Goal: Task Accomplishment & Management: Complete application form

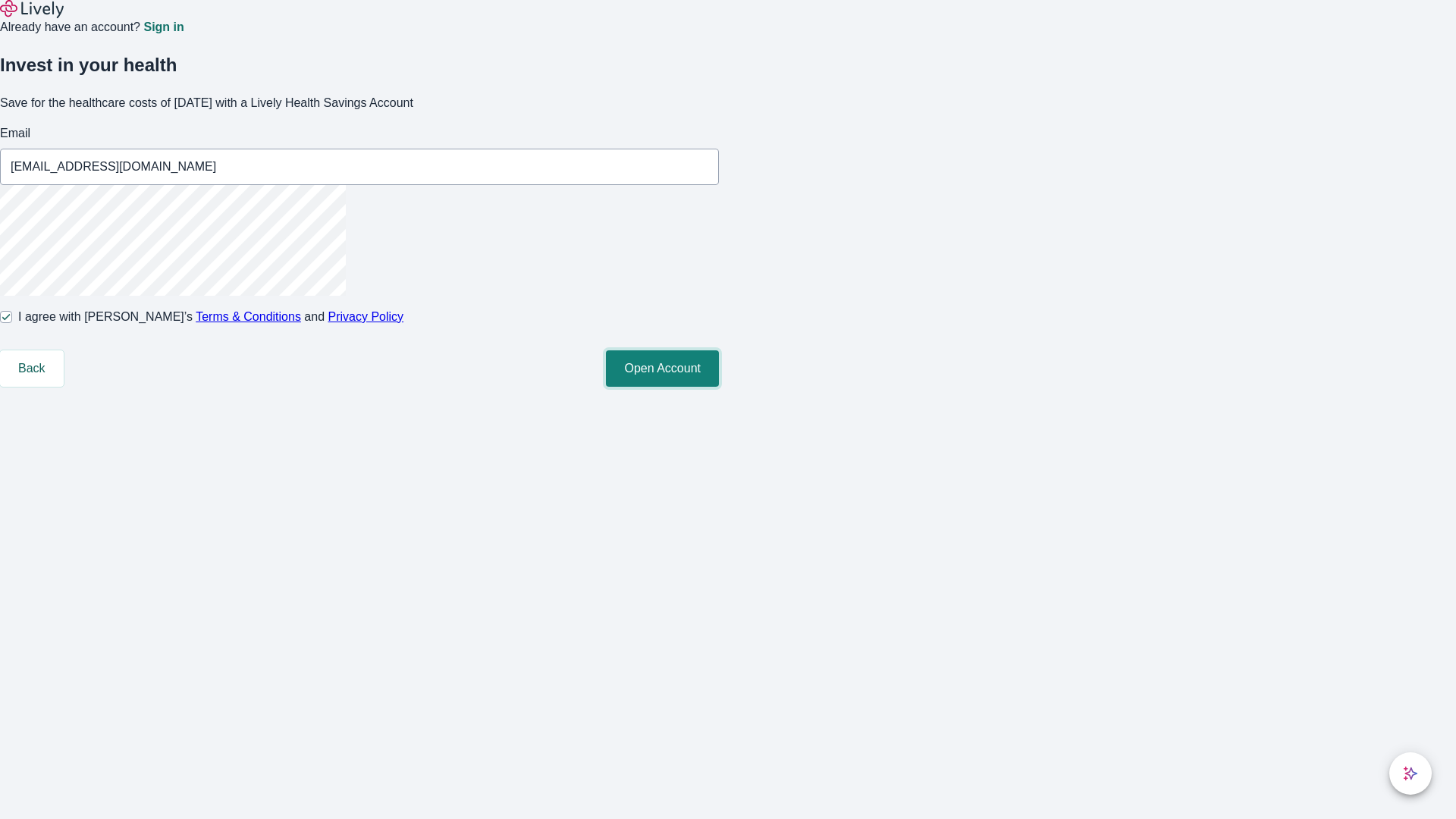
click at [719, 387] on button "Open Account" at bounding box center [662, 368] width 113 height 37
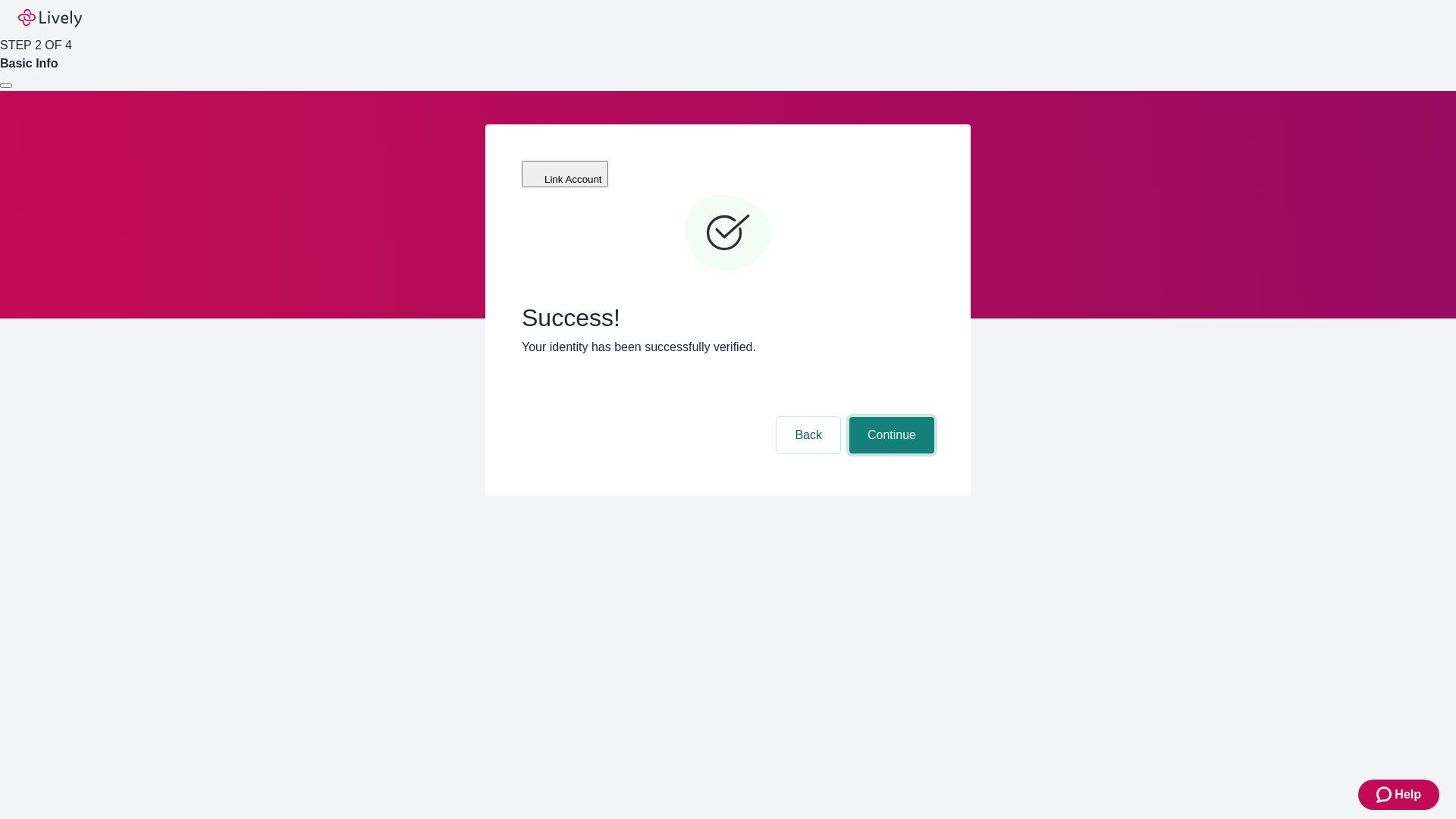
click at [890, 417] on button "Continue" at bounding box center [891, 435] width 85 height 37
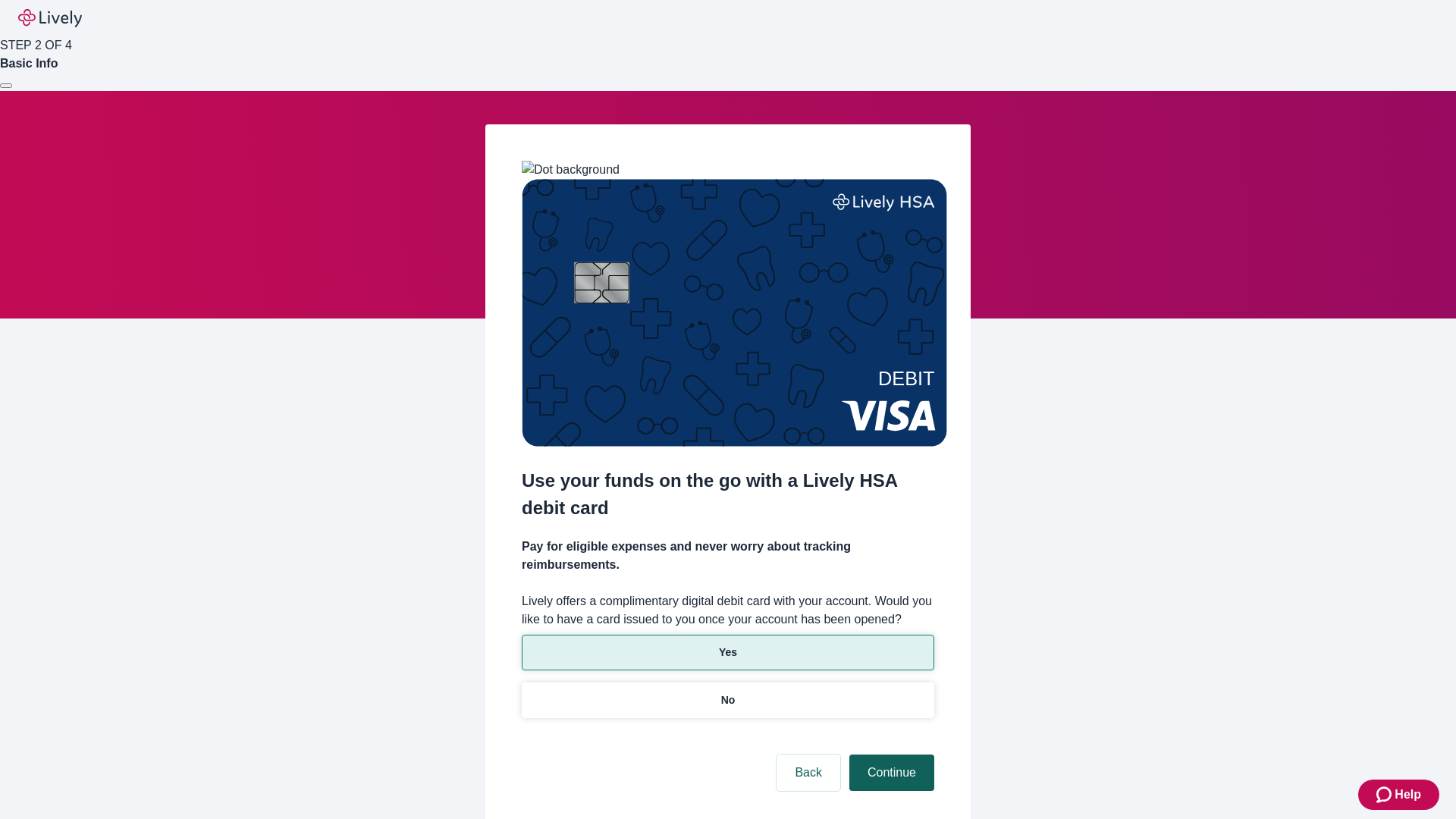
click at [727, 692] on p "No" at bounding box center [728, 700] width 14 height 16
click at [890, 755] on button "Continue" at bounding box center [891, 773] width 85 height 37
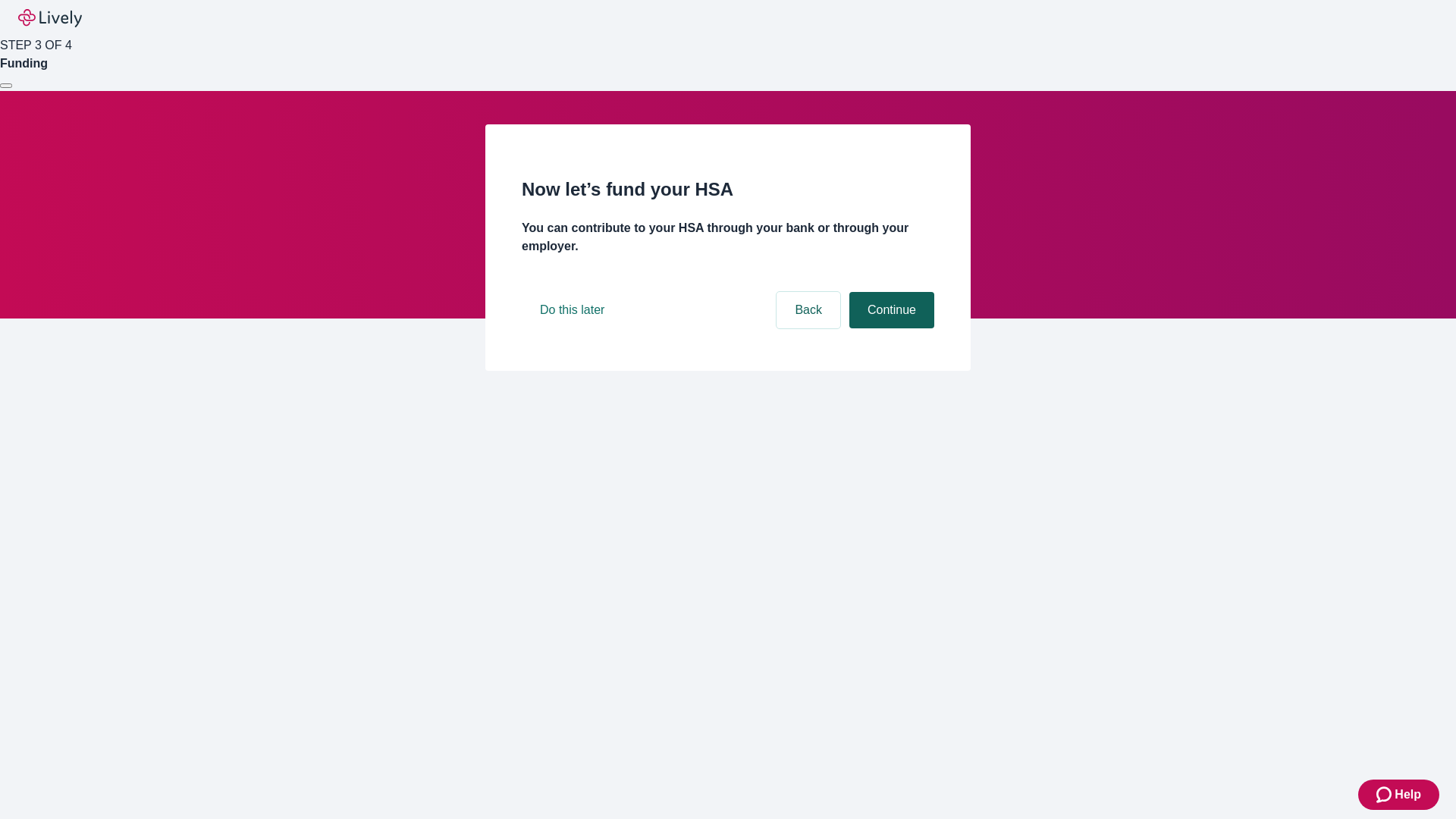
click at [890, 329] on button "Continue" at bounding box center [891, 310] width 85 height 37
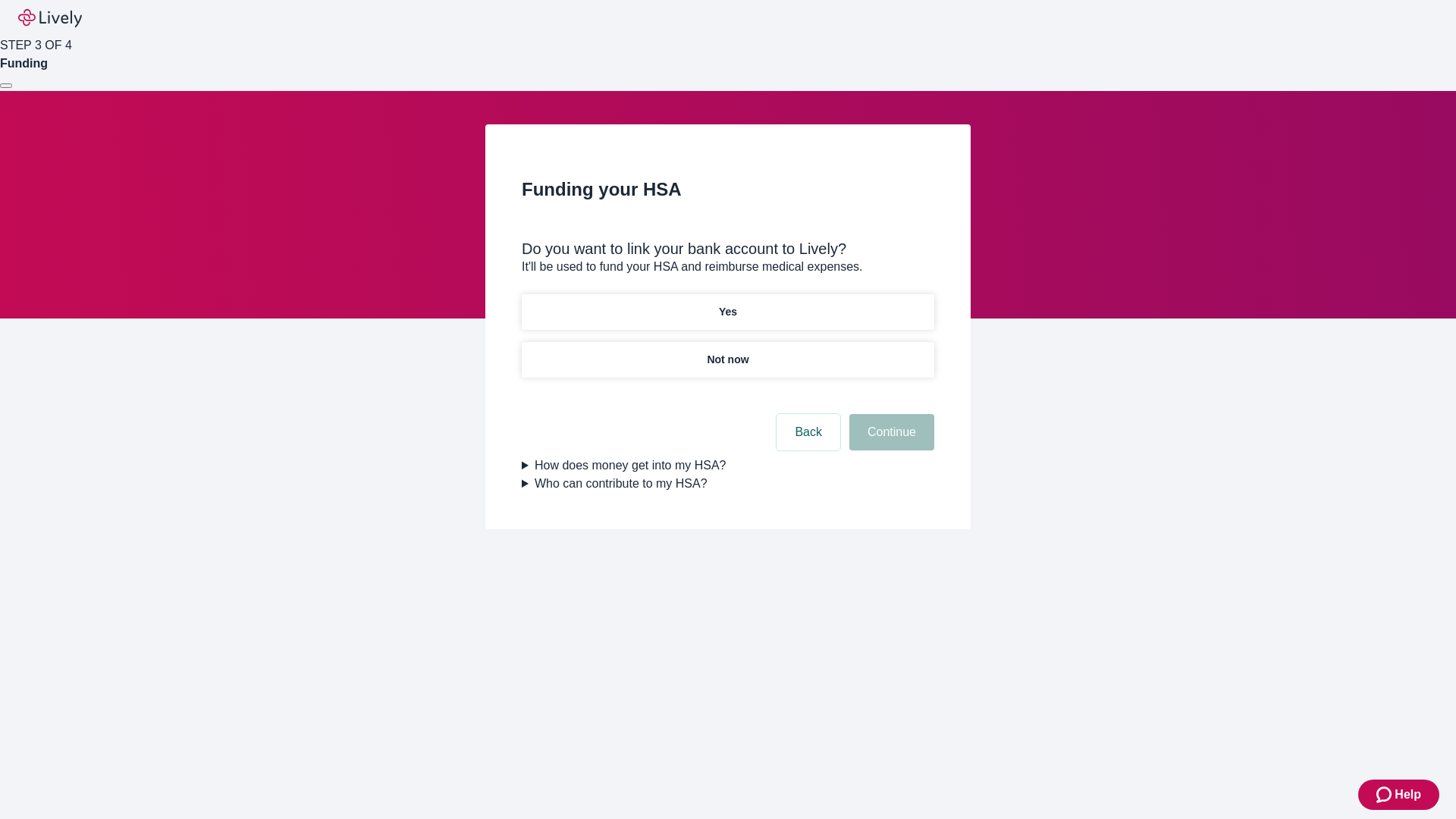
click at [727, 304] on p "Yes" at bounding box center [728, 312] width 18 height 16
click at [890, 414] on button "Continue" at bounding box center [891, 431] width 85 height 37
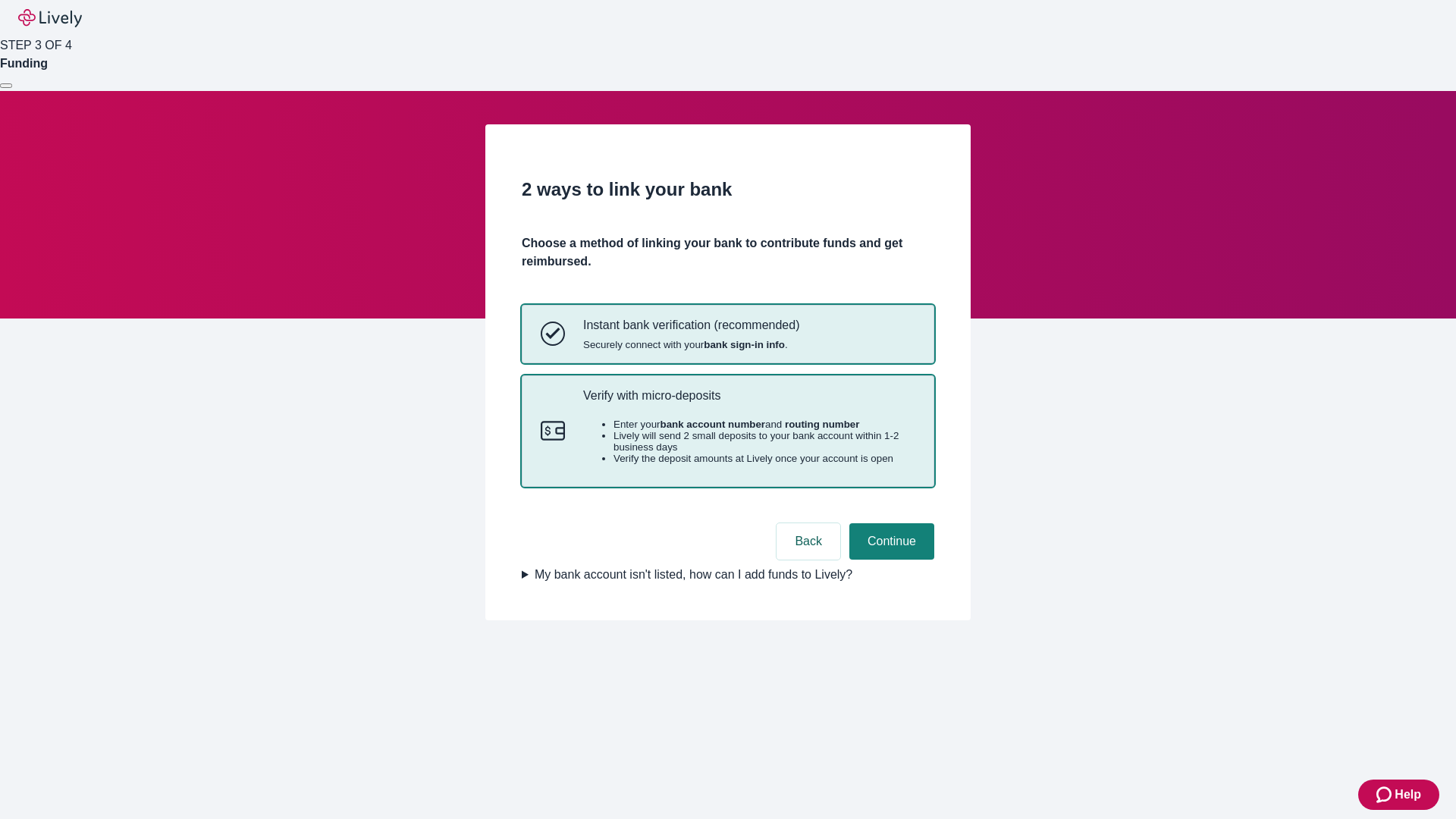
click at [749, 403] on p "Verify with micro-deposits" at bounding box center [749, 396] width 332 height 14
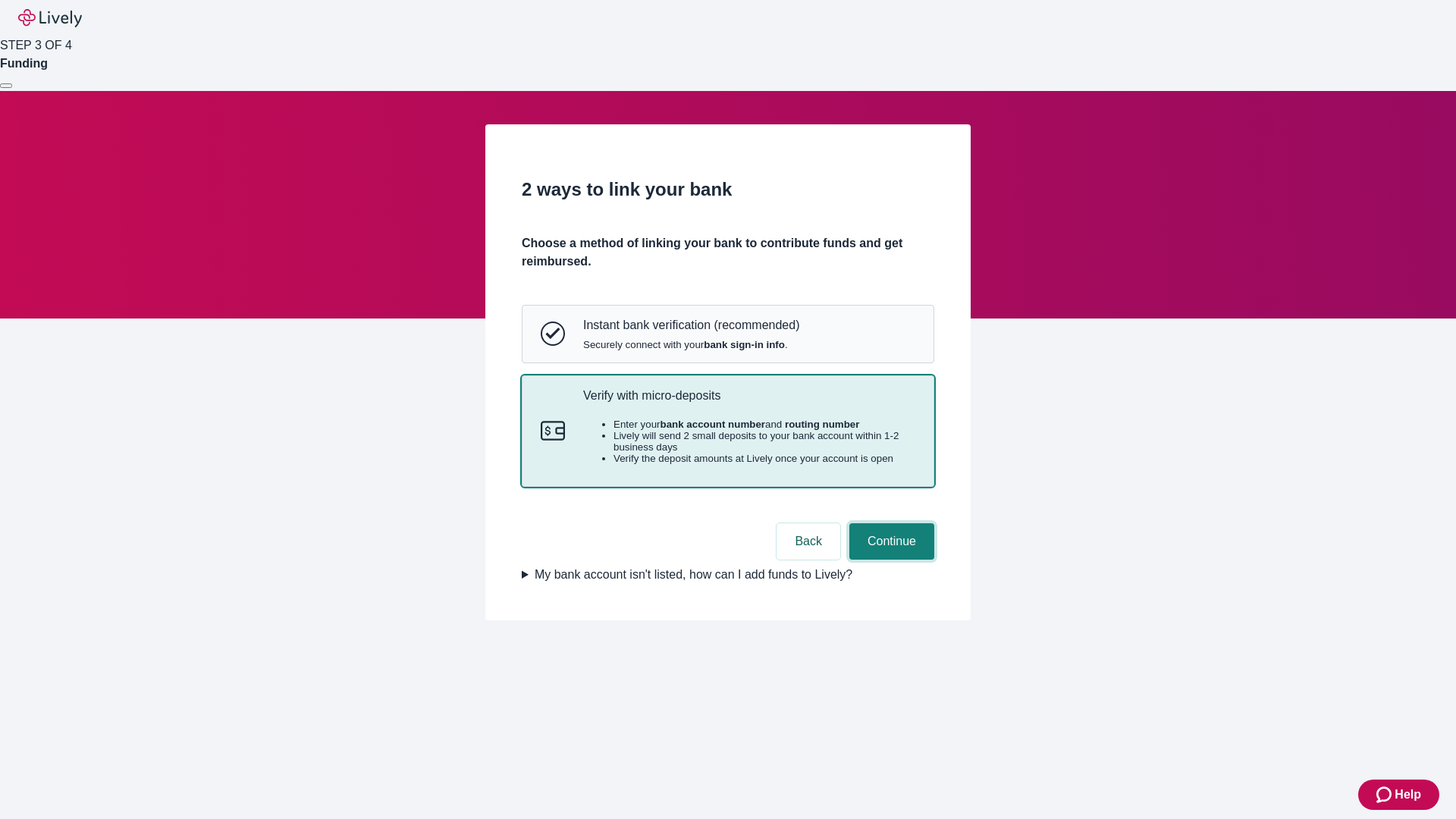
click at [890, 559] on button "Continue" at bounding box center [891, 541] width 85 height 37
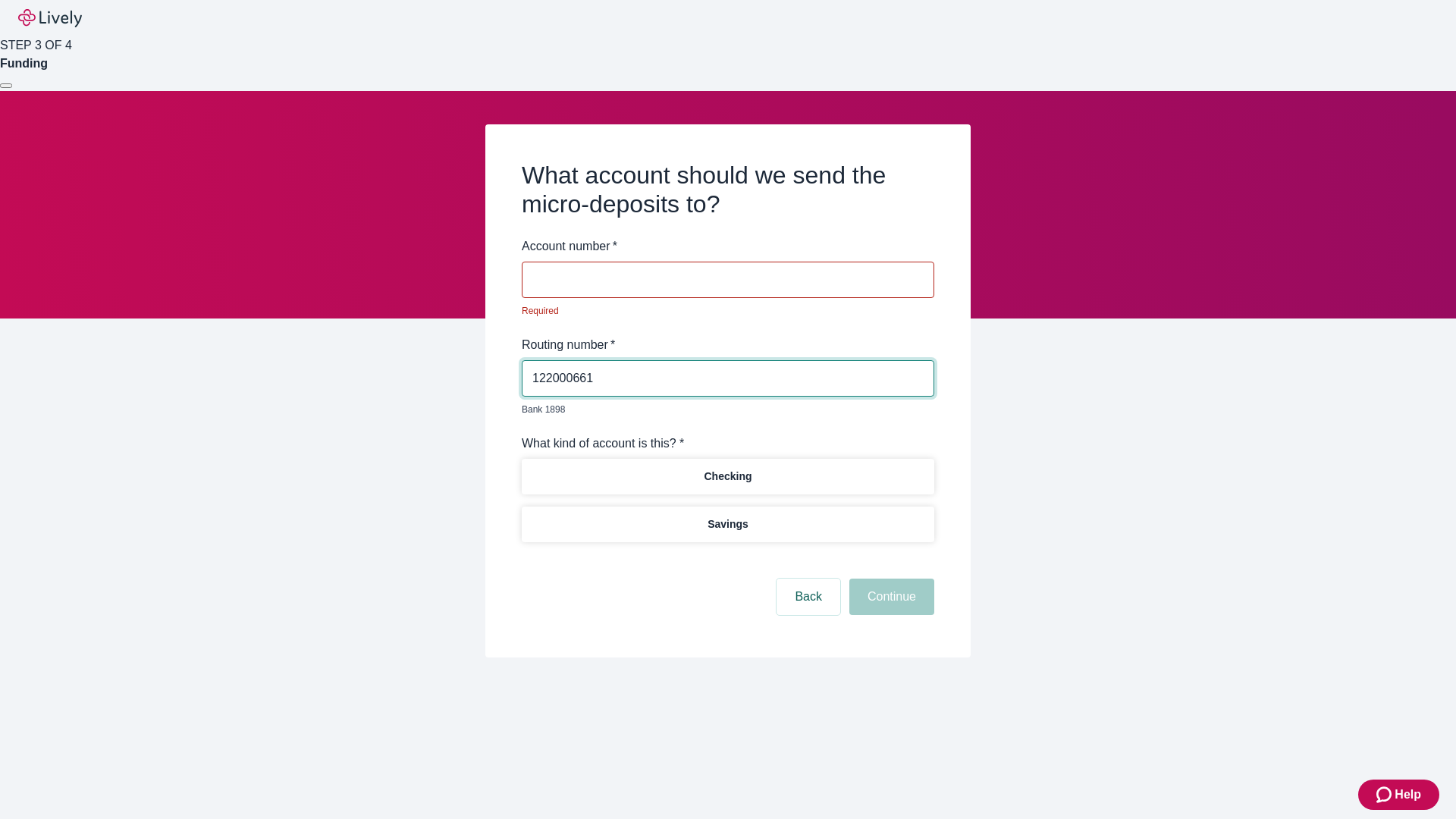
type input "122000661"
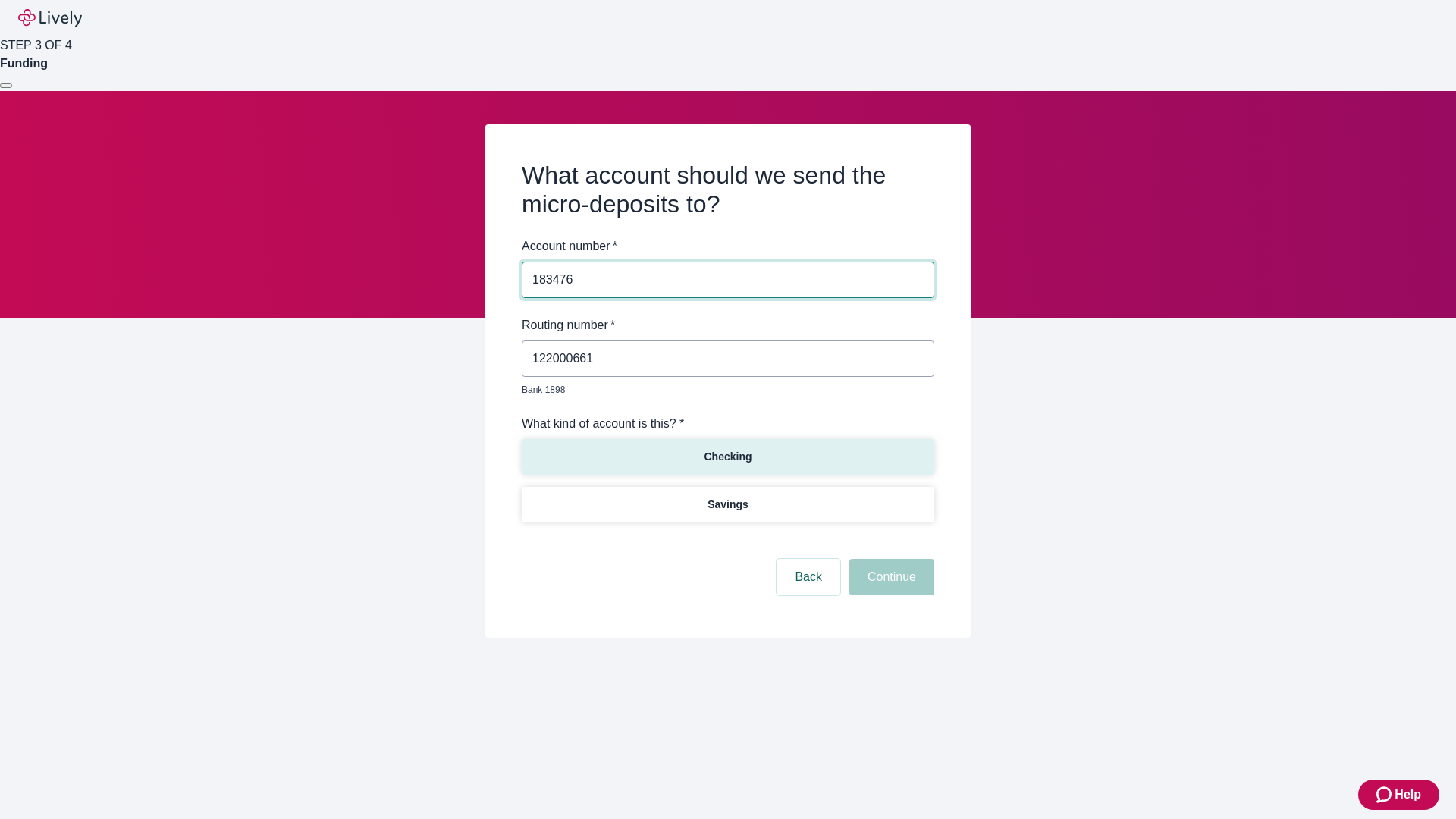
type input "183476"
click at [727, 449] on p "Checking" at bounding box center [727, 457] width 47 height 16
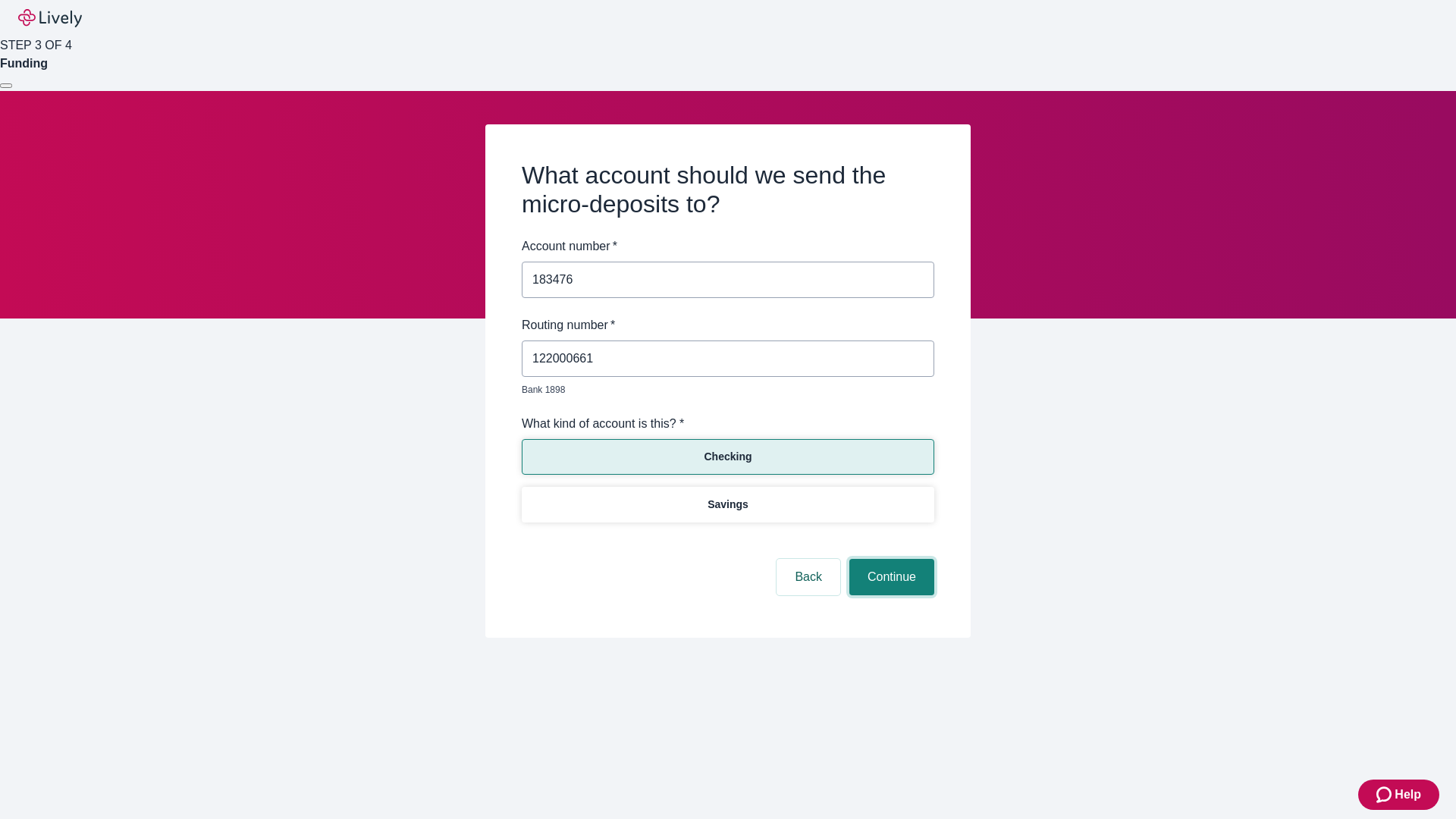
click at [890, 559] on button "Continue" at bounding box center [891, 577] width 85 height 37
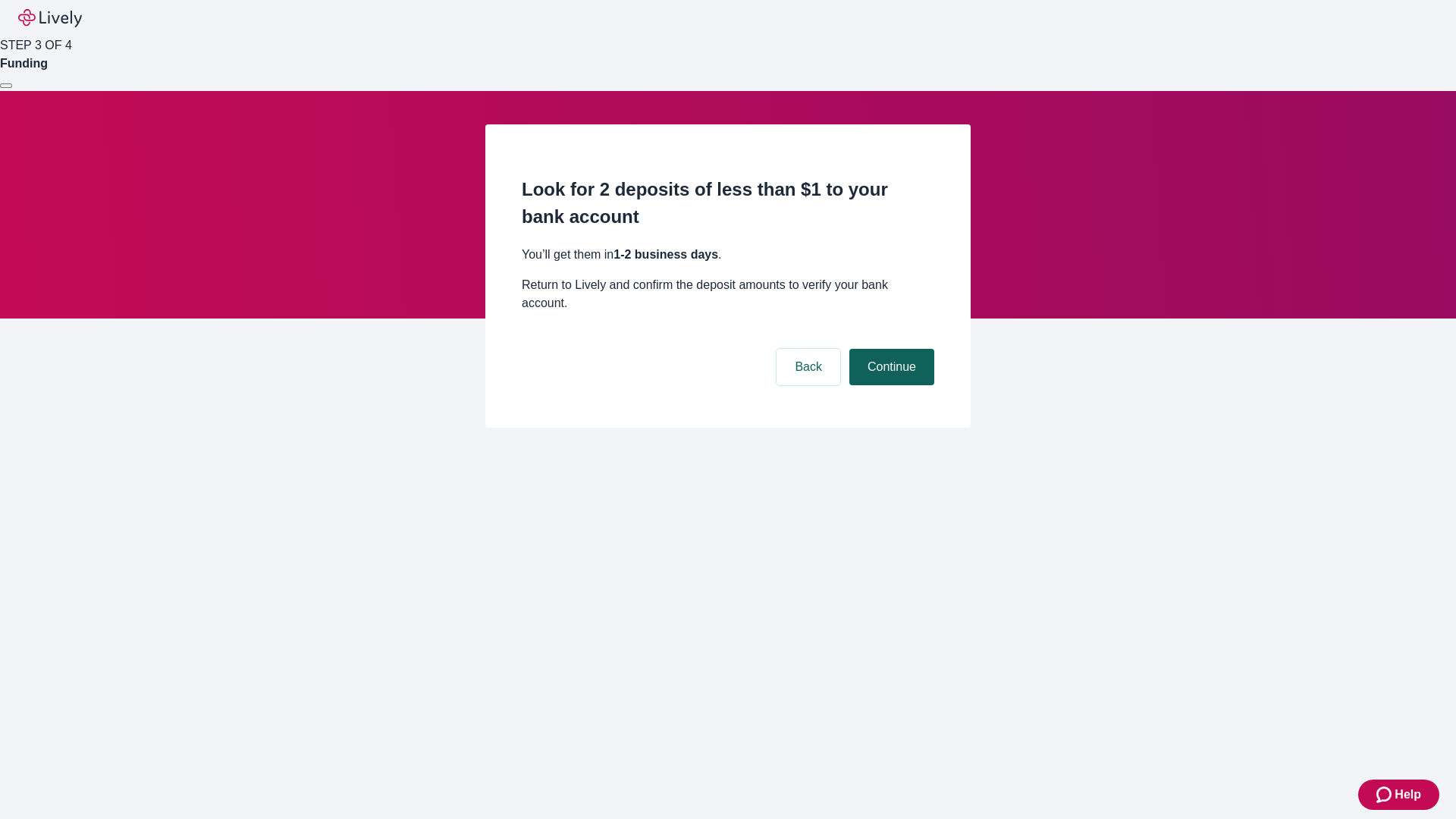
click at [890, 348] on button "Continue" at bounding box center [891, 366] width 85 height 37
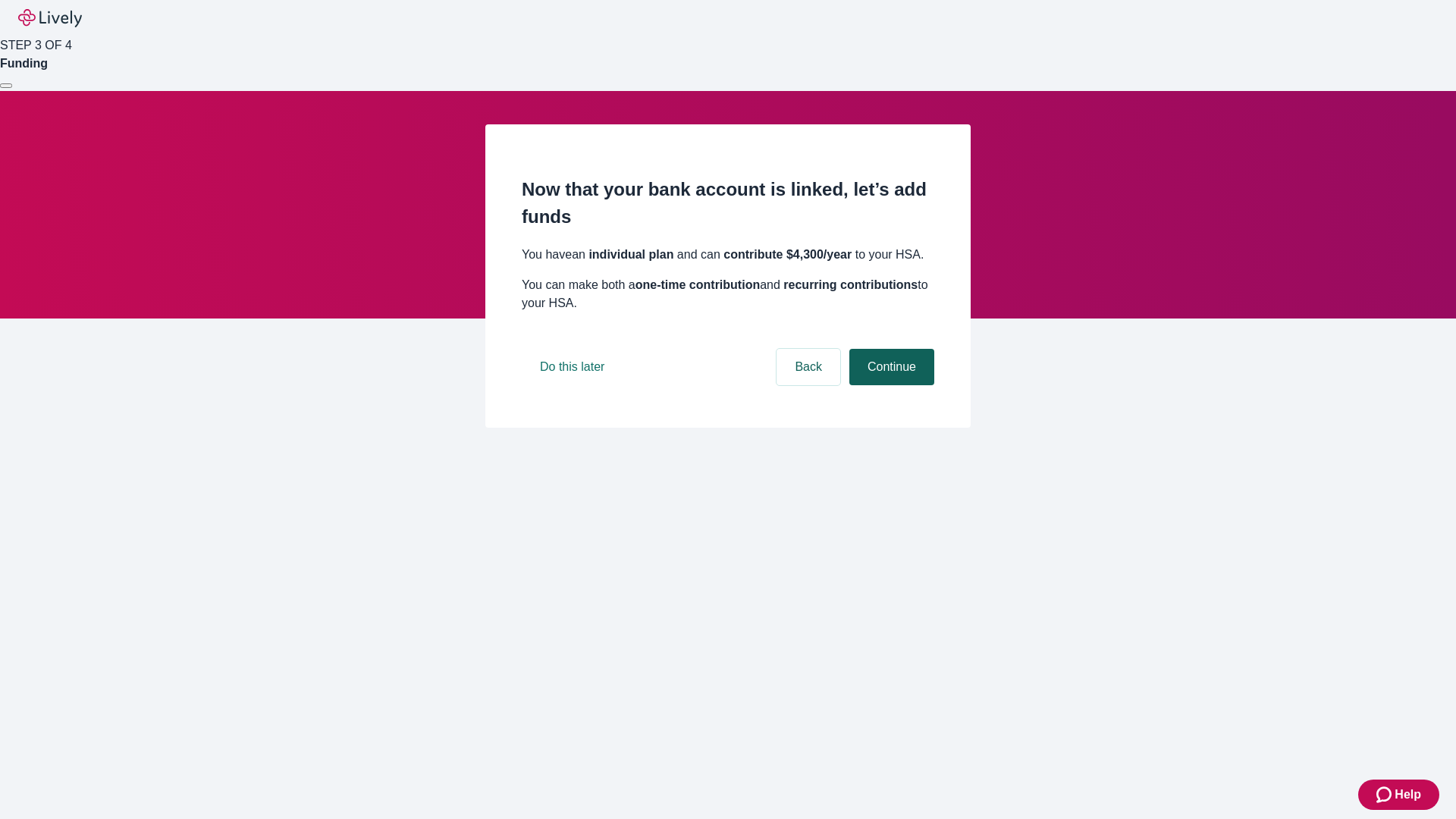
click at [890, 385] on button "Continue" at bounding box center [891, 366] width 85 height 37
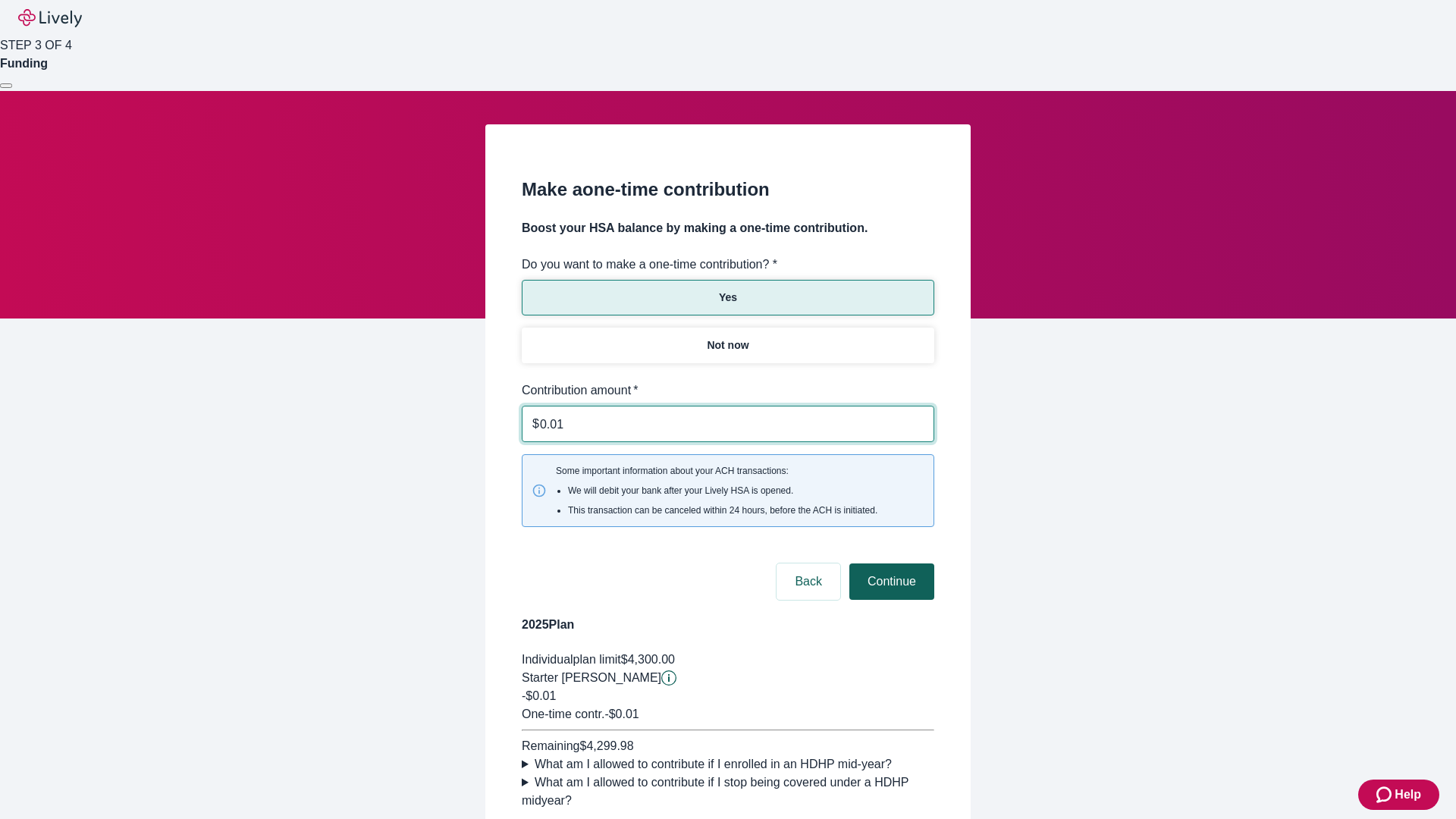
type input "0.01"
click at [890, 564] on button "Continue" at bounding box center [891, 581] width 85 height 37
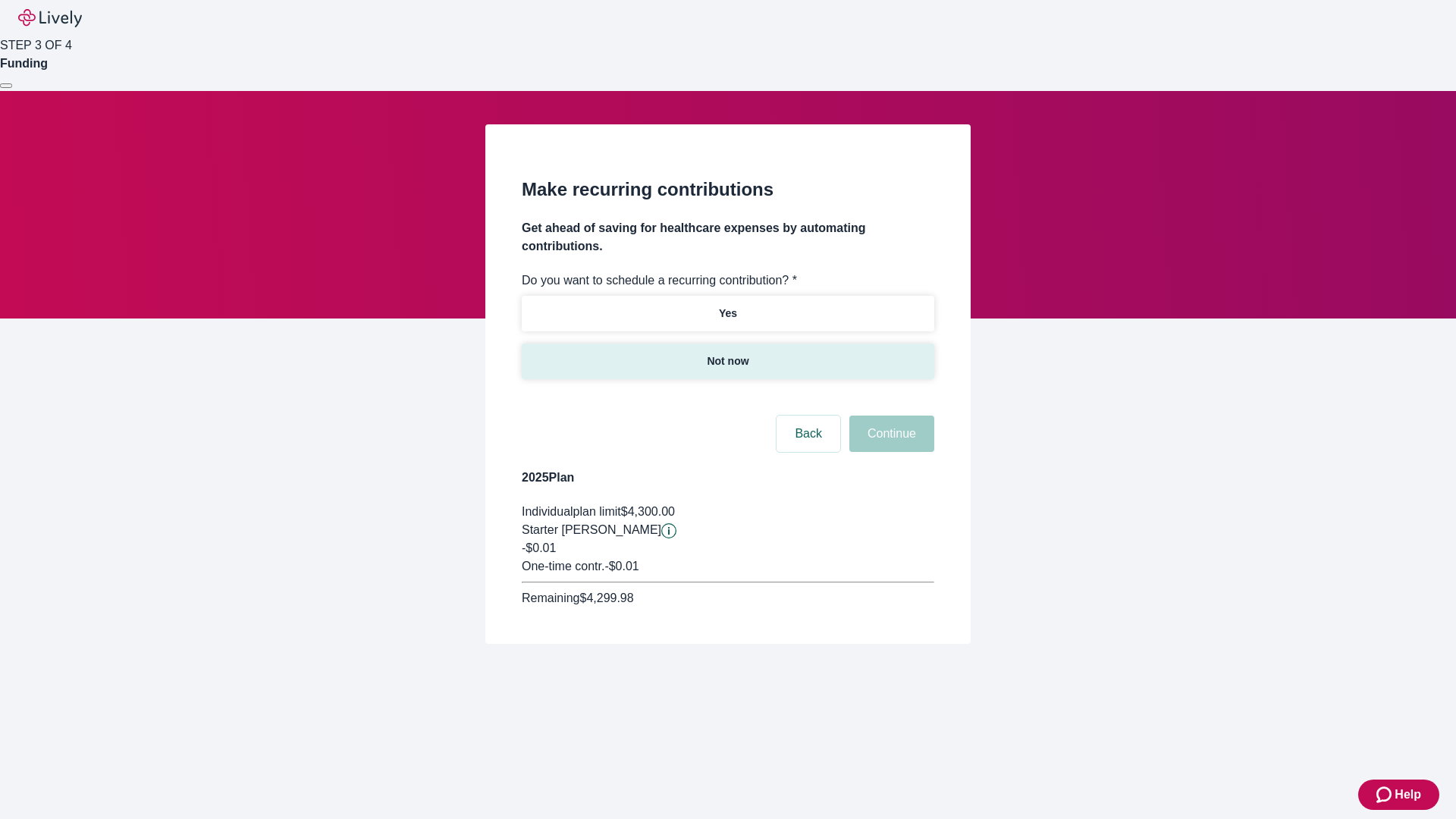
click at [727, 354] on p "Not now" at bounding box center [727, 362] width 42 height 16
click at [890, 415] on button "Continue" at bounding box center [891, 433] width 85 height 37
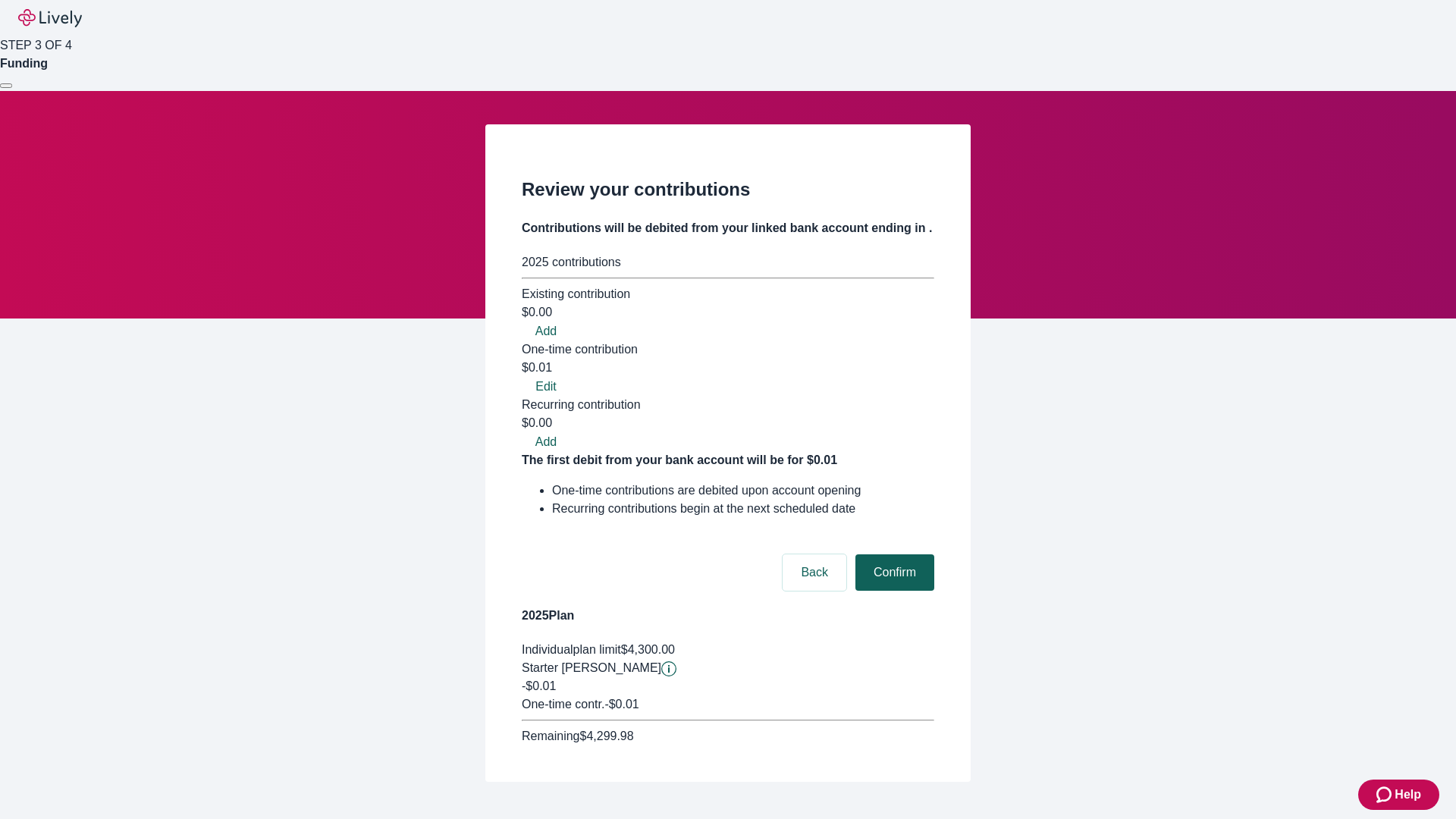
click at [892, 555] on button "Confirm" at bounding box center [894, 572] width 79 height 37
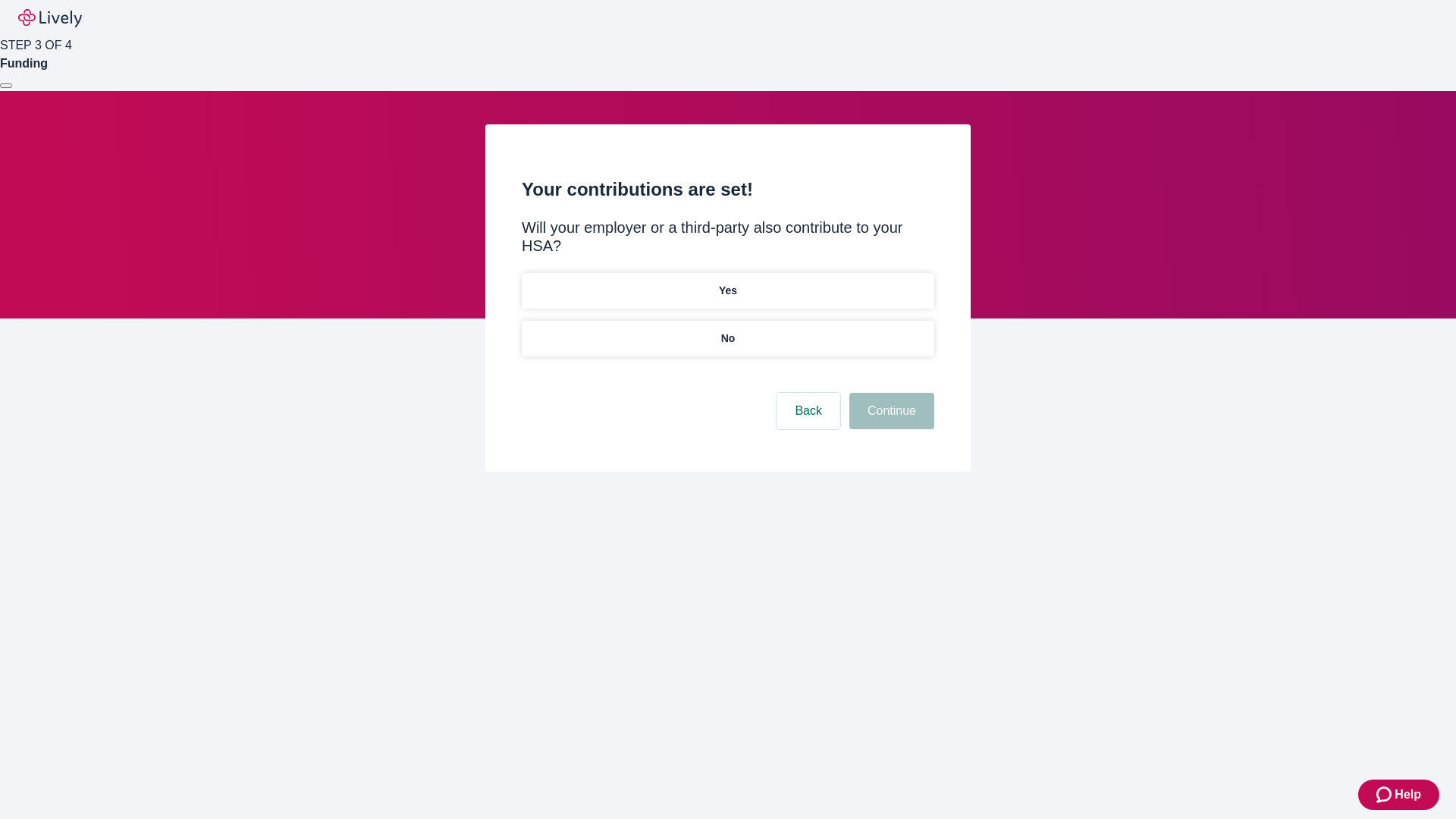
click at [727, 330] on p "No" at bounding box center [728, 338] width 14 height 16
click at [890, 393] on button "Continue" at bounding box center [891, 411] width 85 height 37
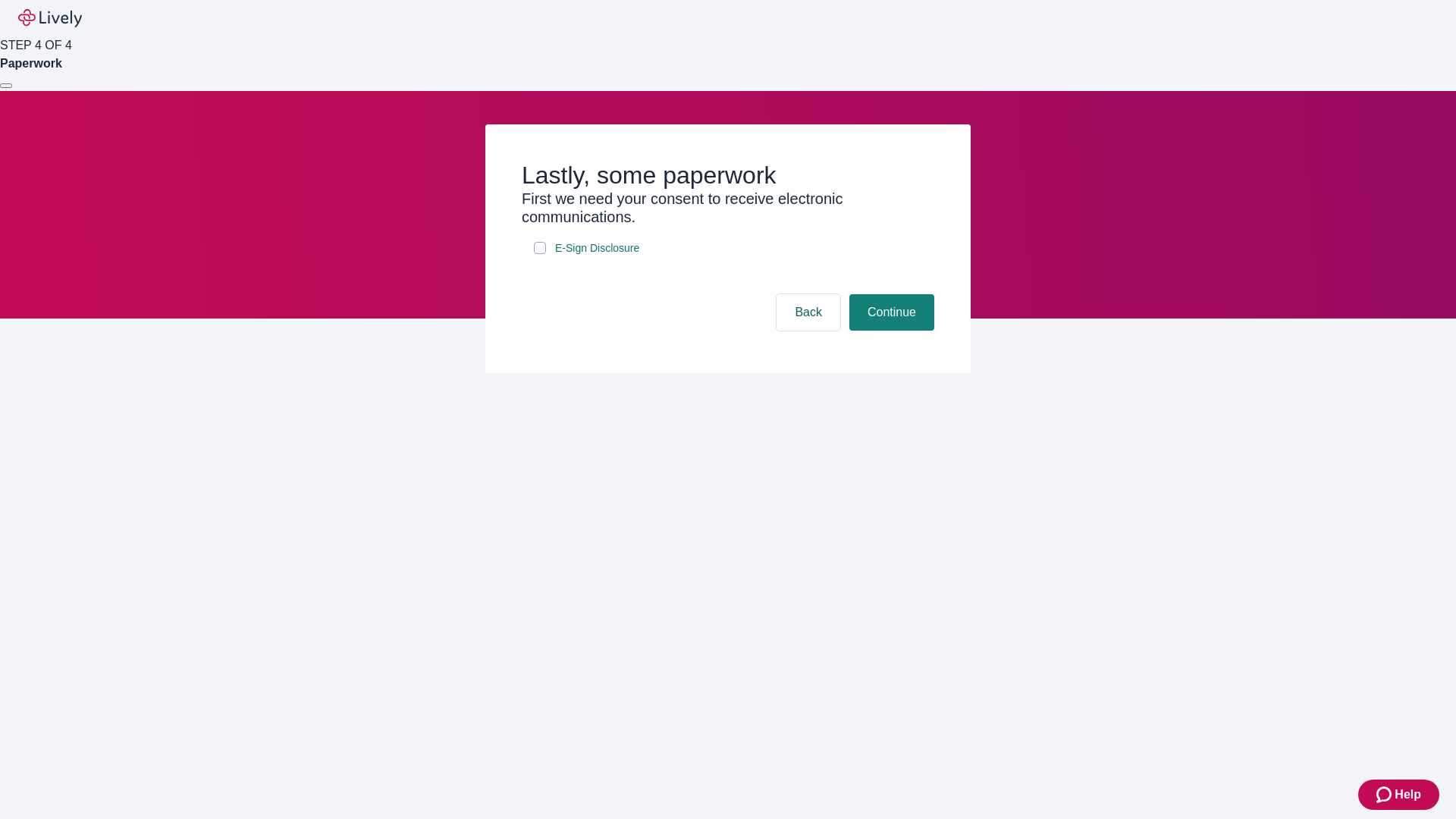
click at [540, 254] on input "E-Sign Disclosure" at bounding box center [540, 248] width 13 height 13
checkbox input "true"
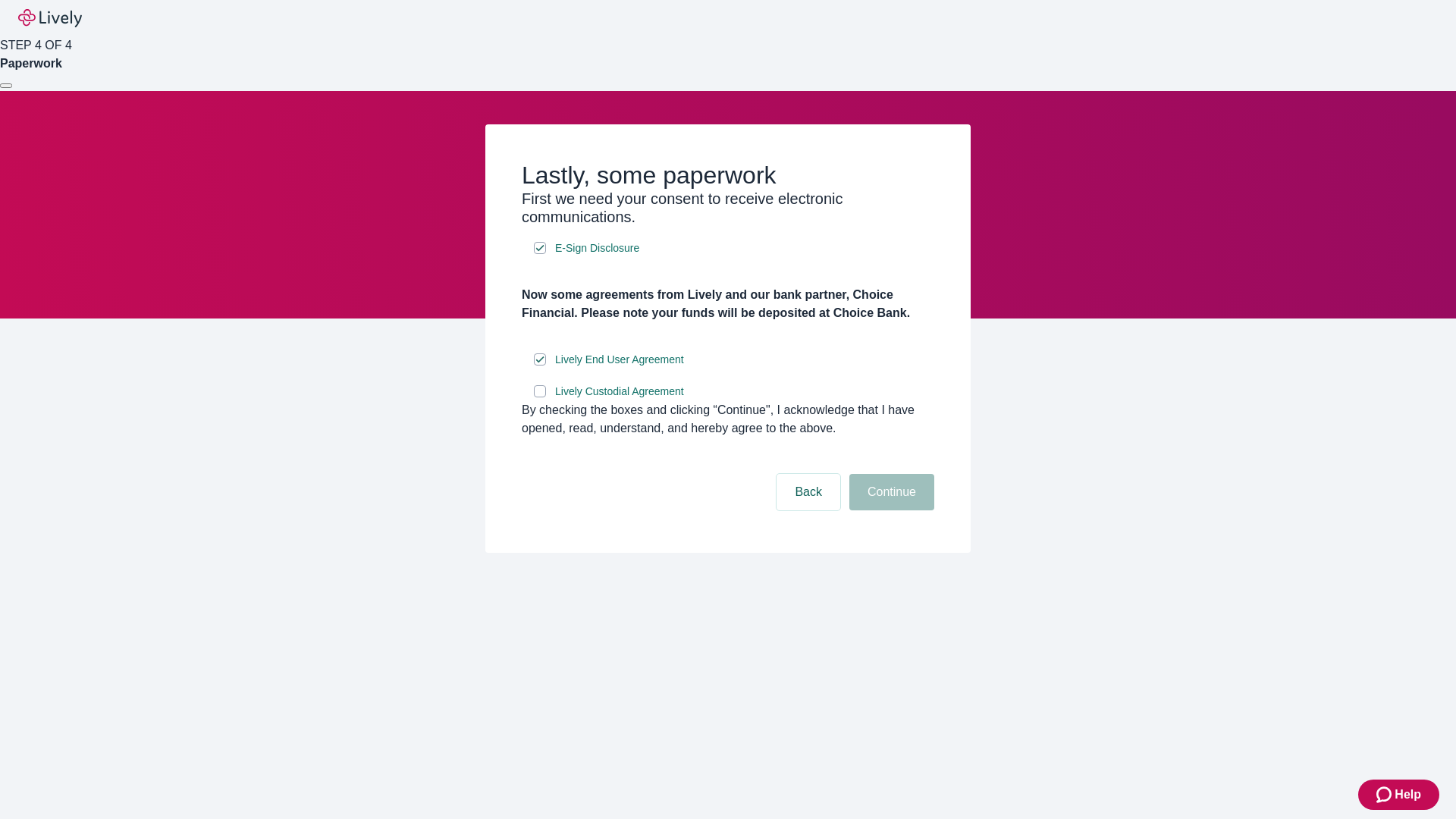
click at [540, 397] on input "Lively Custodial Agreement" at bounding box center [540, 391] width 13 height 13
checkbox input "true"
click at [890, 510] on button "Continue" at bounding box center [891, 492] width 85 height 37
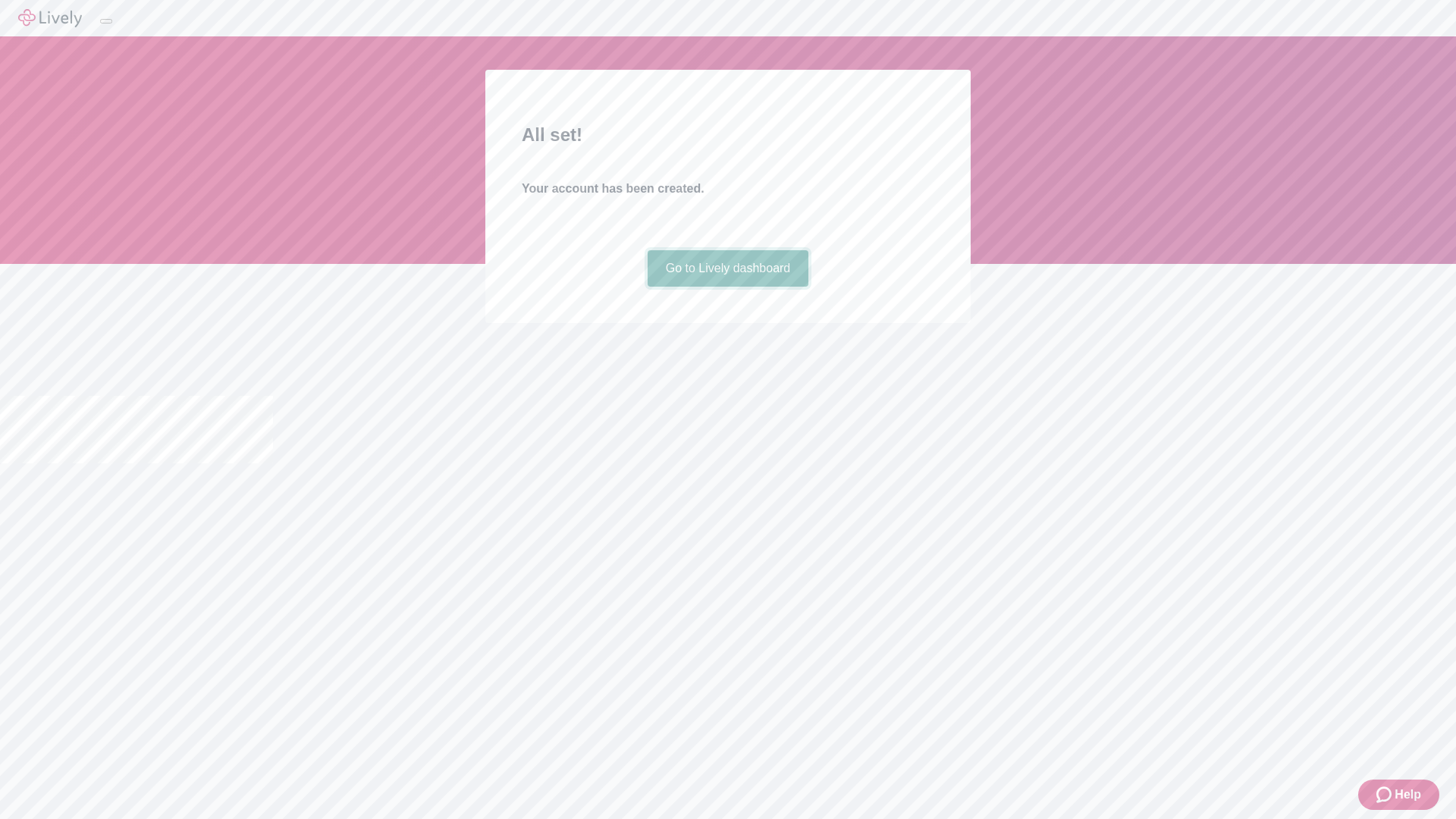
click at [727, 287] on link "Go to Lively dashboard" at bounding box center [728, 268] width 162 height 37
